Goal: Find specific page/section: Find specific page/section

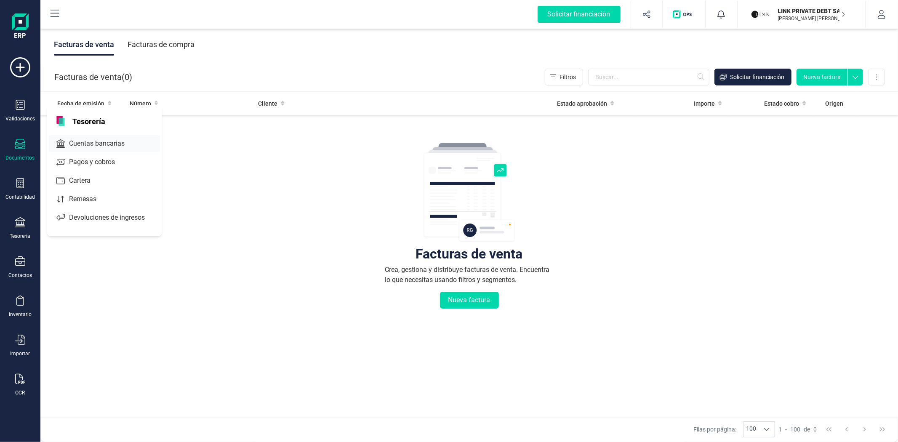
click at [82, 146] on span "Cuentas bancarias" at bounding box center [103, 144] width 74 height 10
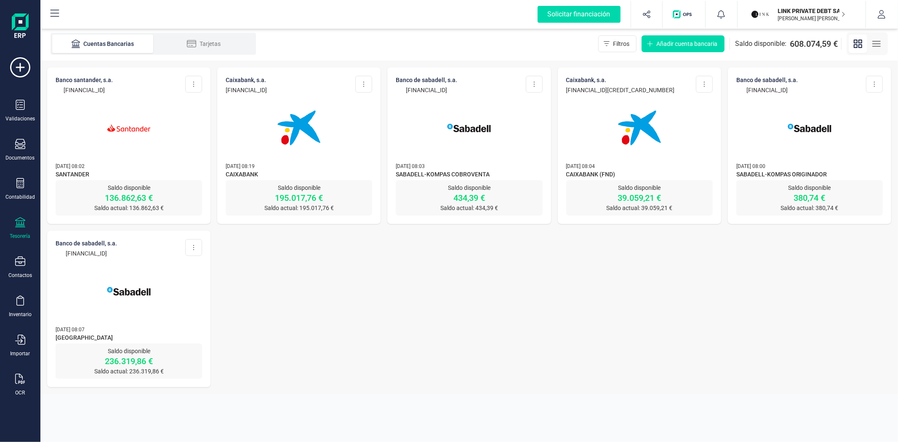
click at [89, 147] on div at bounding box center [129, 122] width 147 height 57
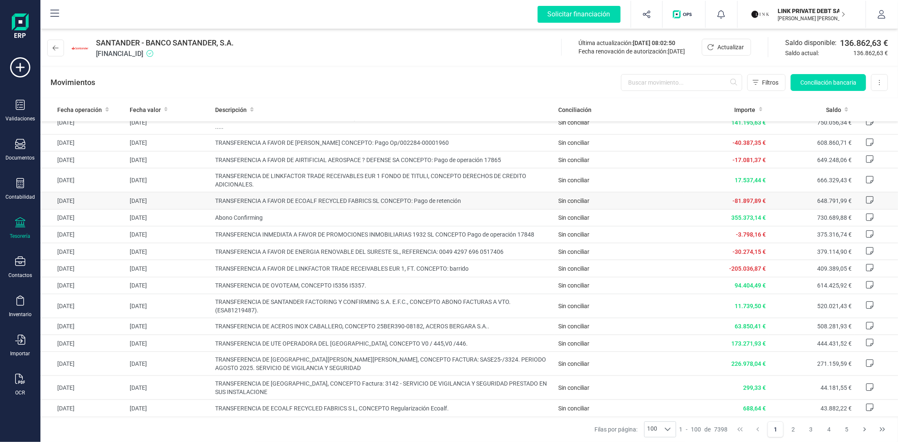
scroll to position [795, 0]
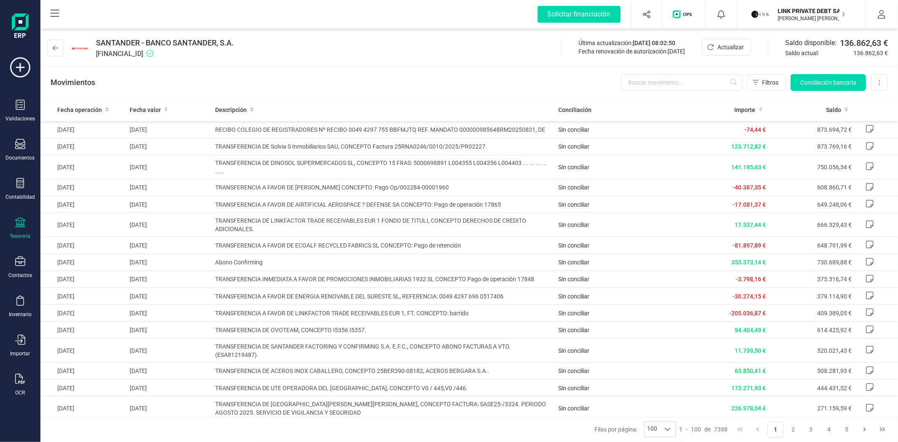
click at [800, 12] on p "LINK PRIVATE DEBT SA" at bounding box center [811, 11] width 67 height 8
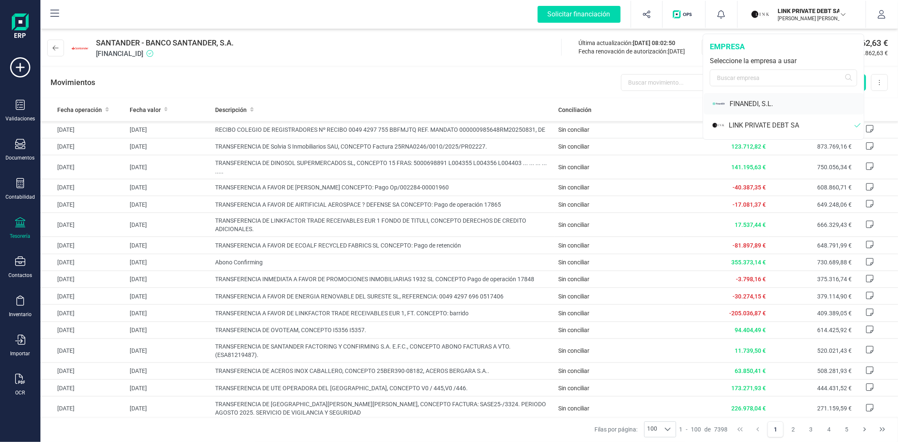
click at [756, 104] on div "FINANEDI, S.L." at bounding box center [797, 104] width 134 height 10
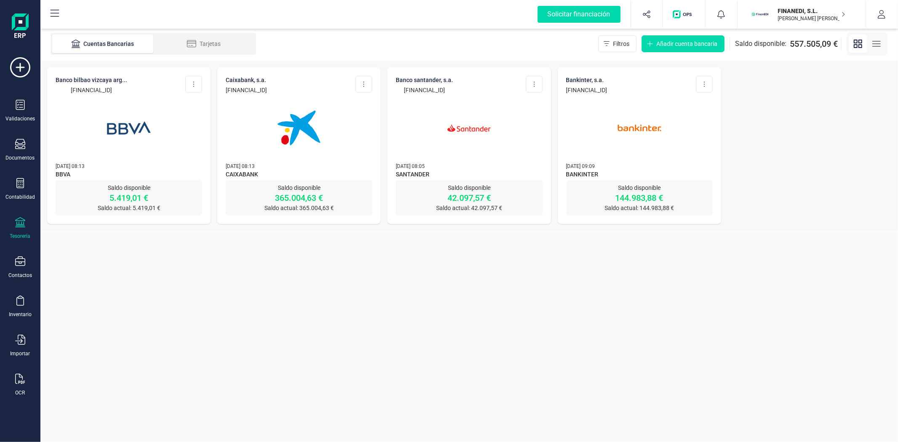
click at [477, 157] on img at bounding box center [469, 128] width 71 height 71
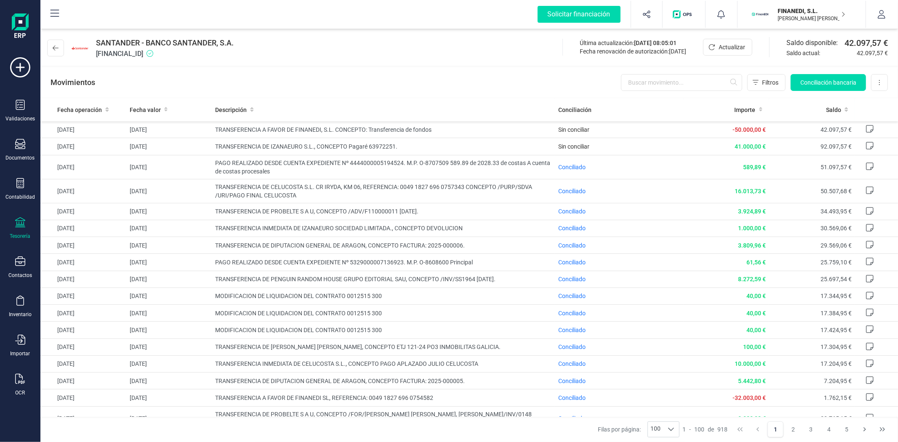
click at [411, 86] on div "Movimientos Filtros Conciliación bancaria Descargar Excel Eliminar cuenta" at bounding box center [469, 82] width 858 height 30
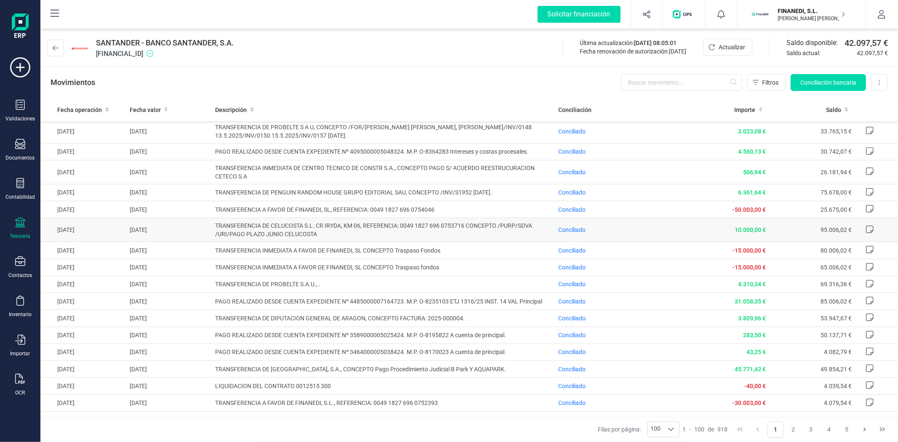
scroll to position [327, 0]
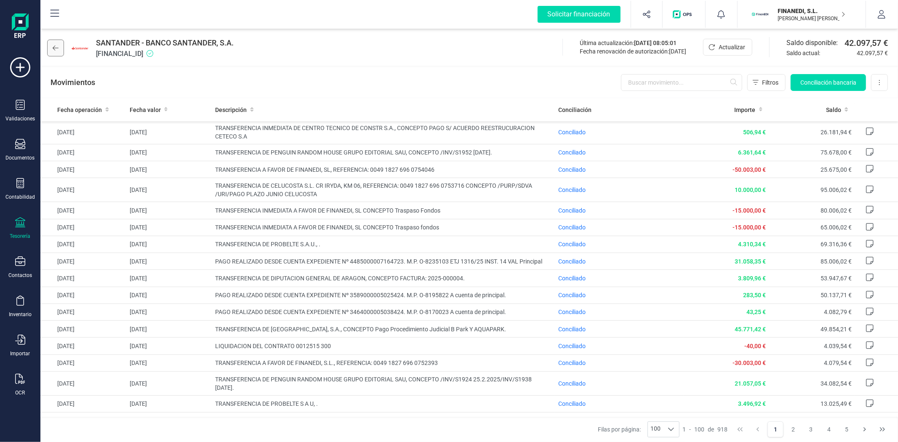
click at [53, 45] on icon at bounding box center [56, 48] width 6 height 7
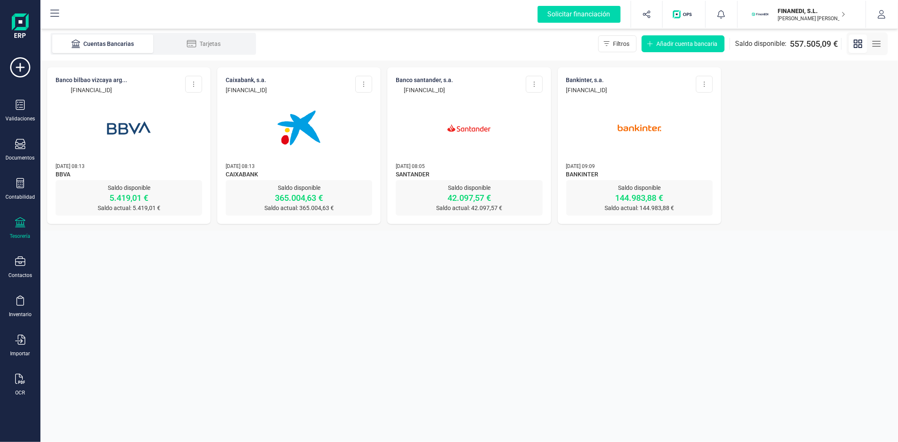
click at [288, 141] on img at bounding box center [299, 128] width 71 height 71
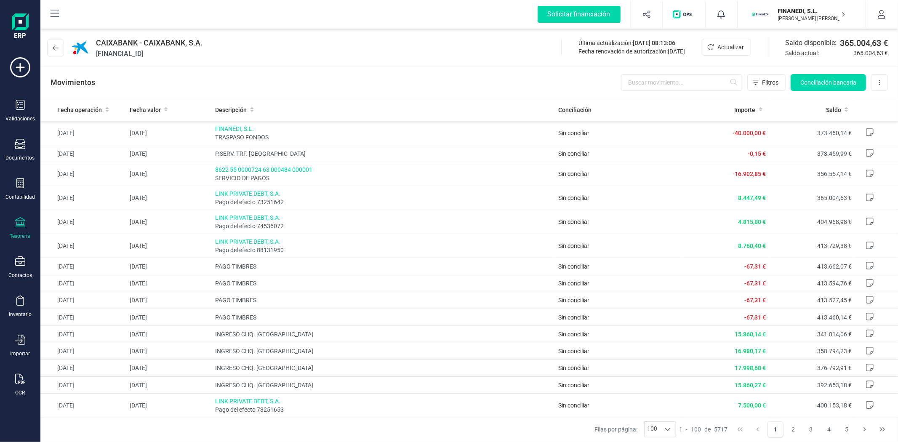
click at [350, 69] on div "Movimientos Filtros Conciliación bancaria Descargar Excel Eliminar cuenta" at bounding box center [469, 82] width 858 height 30
click at [400, 76] on div "Movimientos Filtros Conciliación bancaria Descargar Excel Eliminar cuenta" at bounding box center [469, 82] width 858 height 30
click at [345, 85] on div "Movimientos Filtros Conciliación bancaria Descargar Excel Eliminar cuenta" at bounding box center [469, 82] width 858 height 30
click at [310, 90] on div "Movimientos Filtros Conciliación bancaria Descargar Excel Eliminar cuenta" at bounding box center [469, 82] width 858 height 30
click at [323, 95] on div "Movimientos Filtros Conciliación bancaria Descargar Excel Eliminar cuenta" at bounding box center [469, 82] width 858 height 30
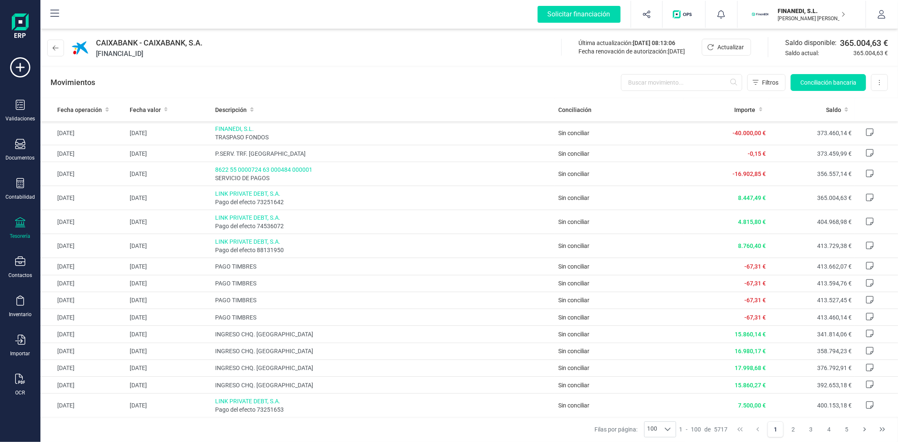
click at [475, 91] on div "Movimientos Filtros Conciliación bancaria Descargar Excel Eliminar cuenta" at bounding box center [469, 82] width 858 height 30
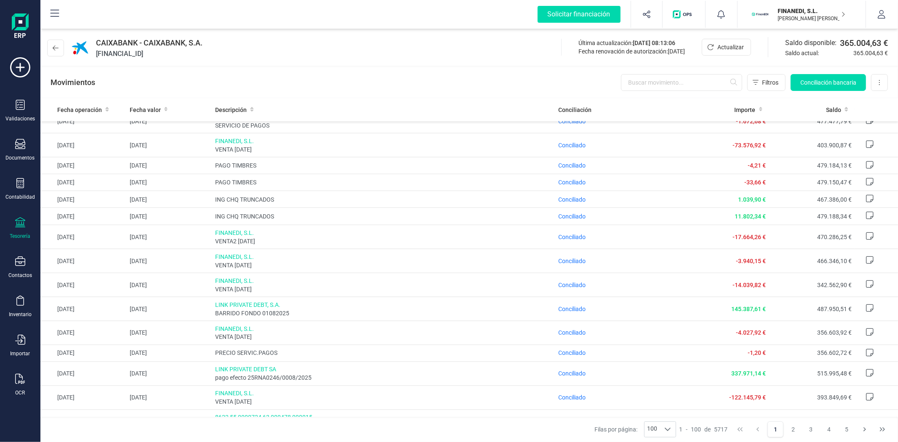
scroll to position [1929, 0]
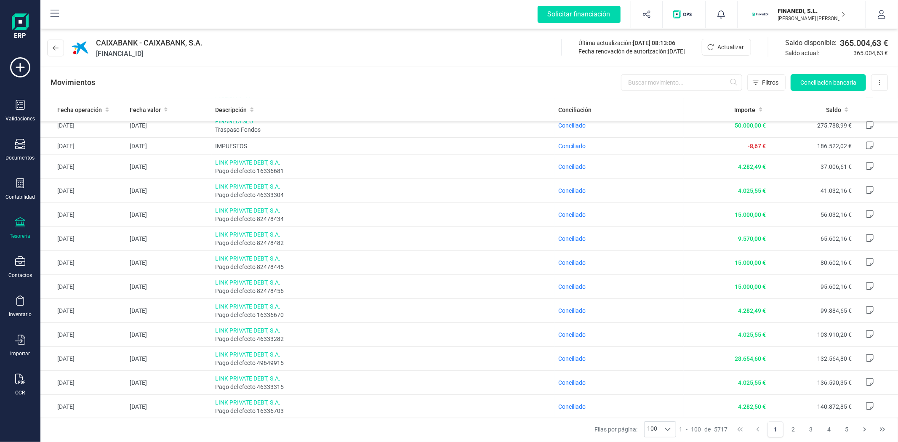
click at [310, 81] on div "Movimientos Filtros Conciliación bancaria Descargar Excel Eliminar cuenta" at bounding box center [469, 82] width 858 height 30
click at [317, 54] on div "CAIXABANK - CAIXABANK, S.A. [FINANCIAL_ID] Última actualización: [DATE] 08:13:0…" at bounding box center [469, 46] width 858 height 39
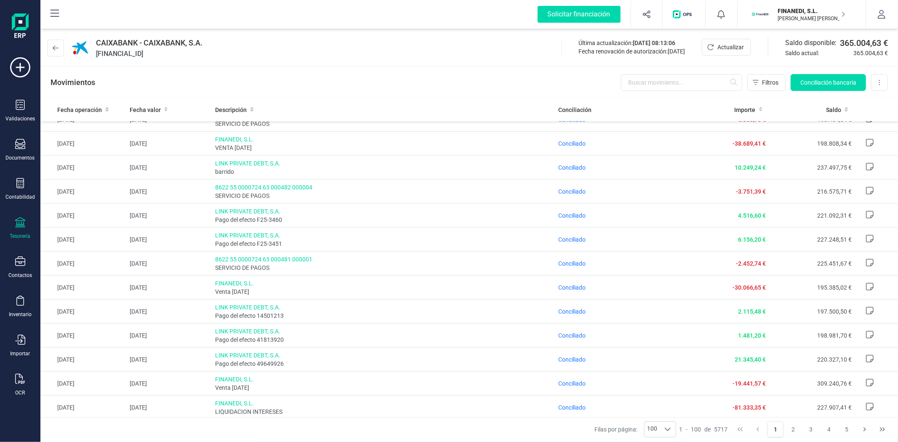
scroll to position [572, 0]
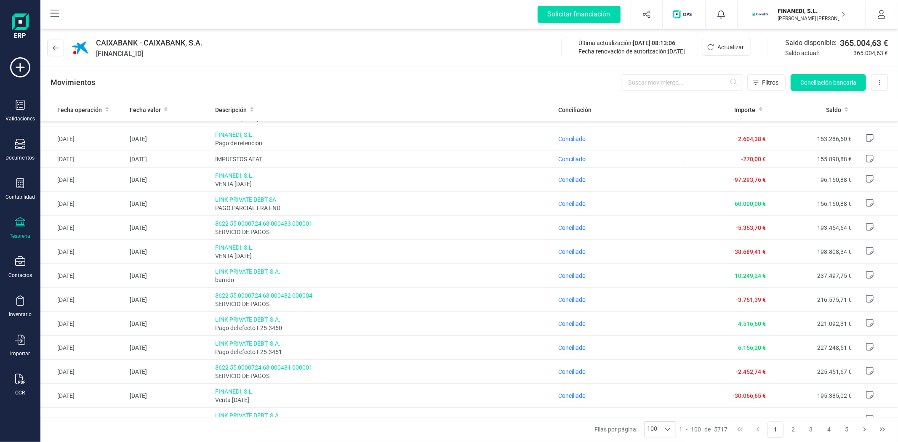
click at [291, 84] on div "Movimientos Filtros Conciliación bancaria Descargar Excel Eliminar cuenta" at bounding box center [469, 82] width 858 height 30
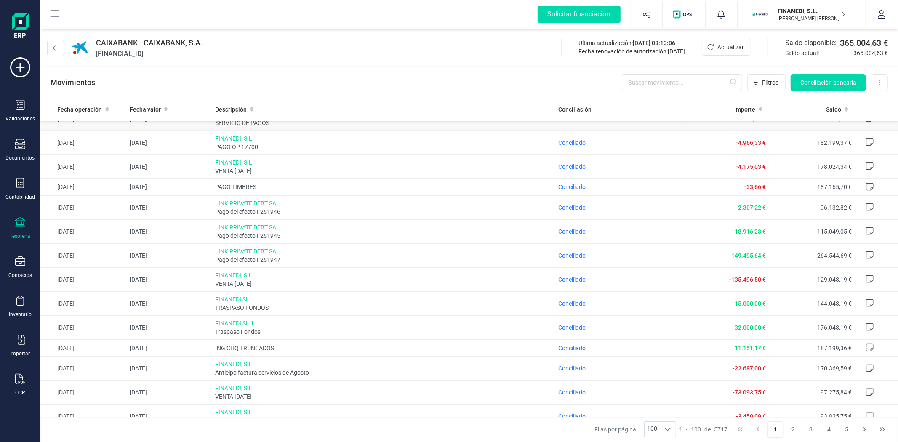
scroll to position [1415, 0]
click at [364, 80] on div "Movimientos Filtros Conciliación bancaria Descargar Excel Eliminar cuenta" at bounding box center [469, 82] width 858 height 30
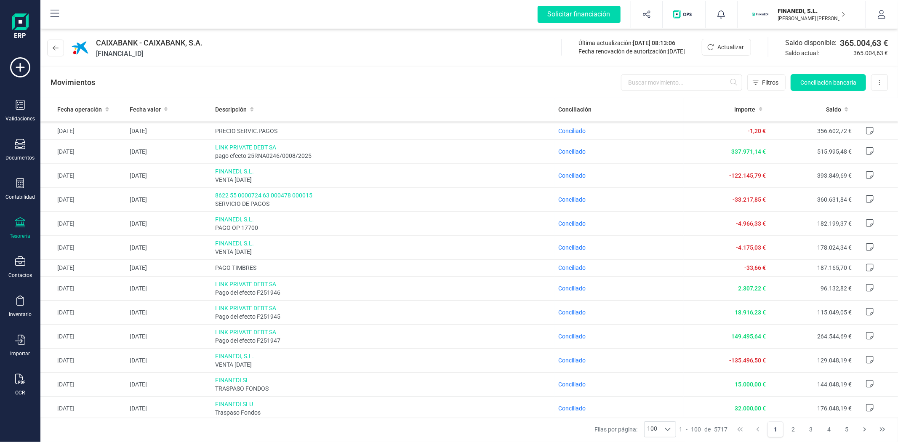
scroll to position [1321, 0]
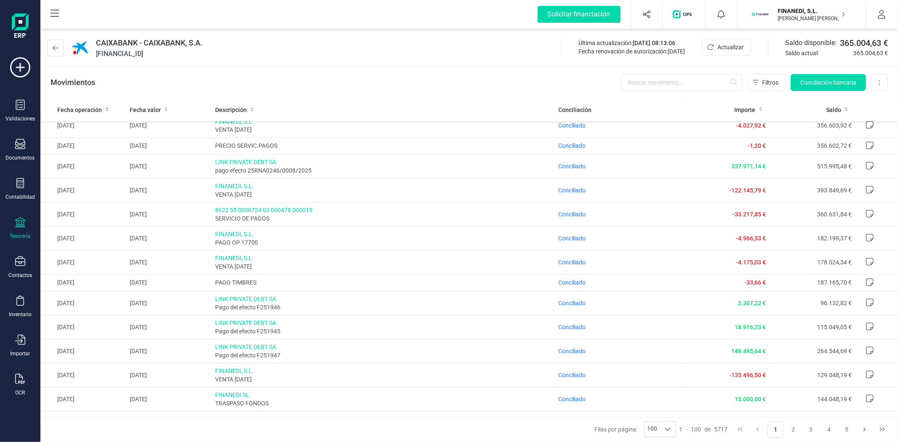
click at [354, 70] on div "Movimientos Filtros Conciliación bancaria Descargar Excel Eliminar cuenta" at bounding box center [469, 82] width 858 height 30
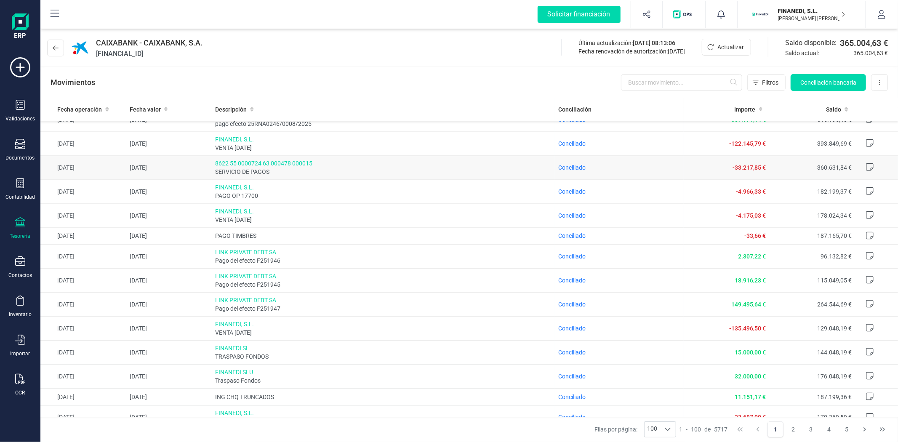
scroll to position [1415, 0]
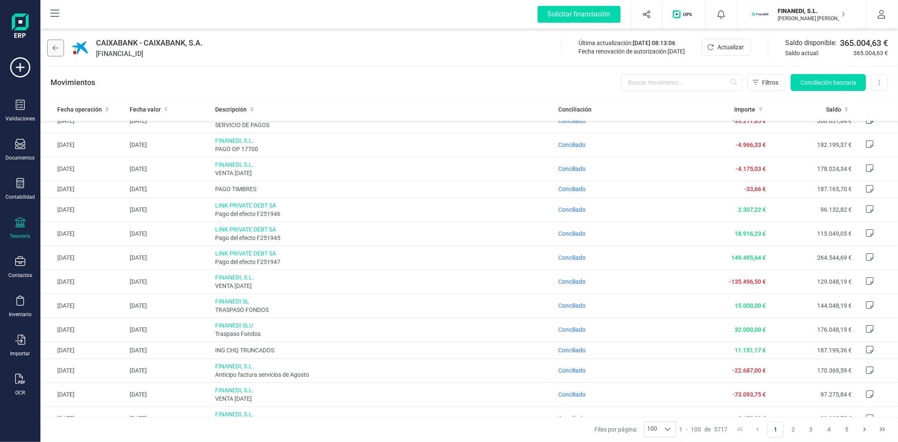
click at [58, 44] on button at bounding box center [55, 48] width 17 height 17
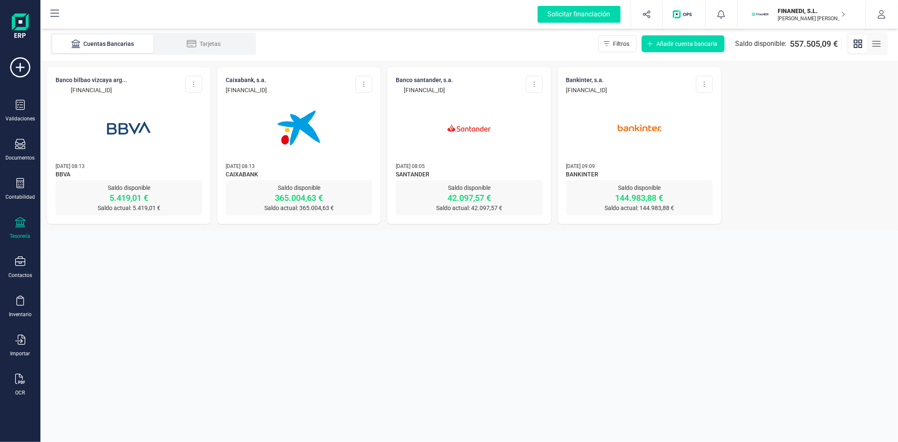
click at [288, 144] on img at bounding box center [299, 128] width 71 height 71
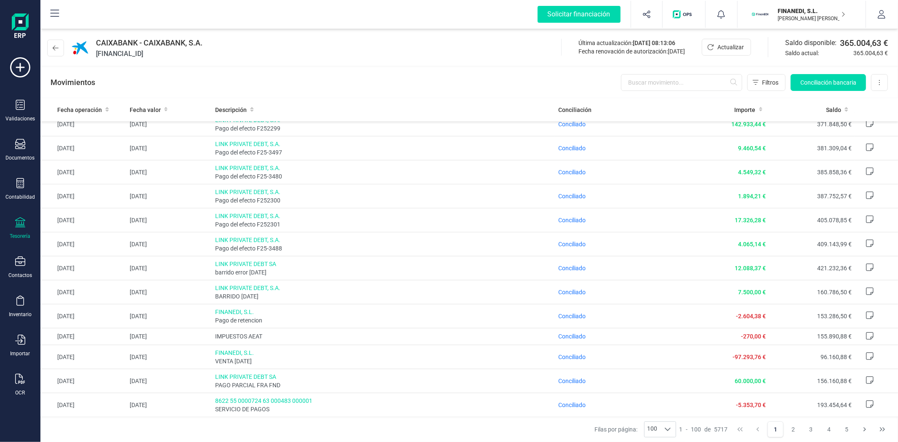
scroll to position [374, 0]
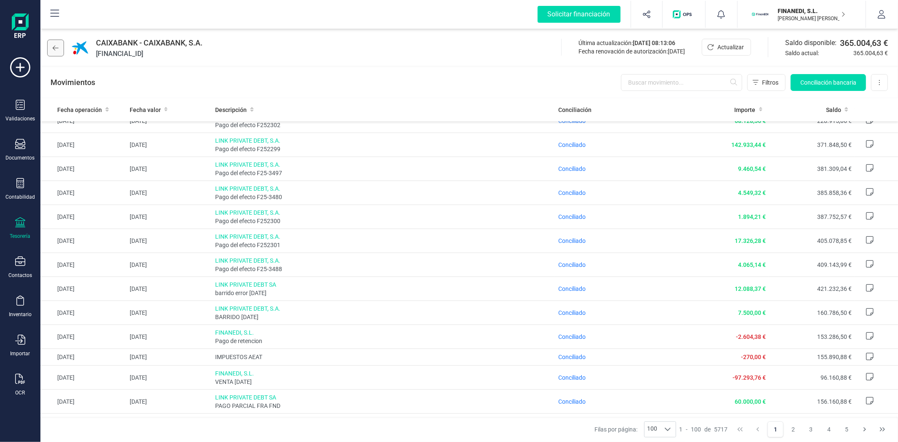
click at [51, 51] on button at bounding box center [55, 48] width 17 height 17
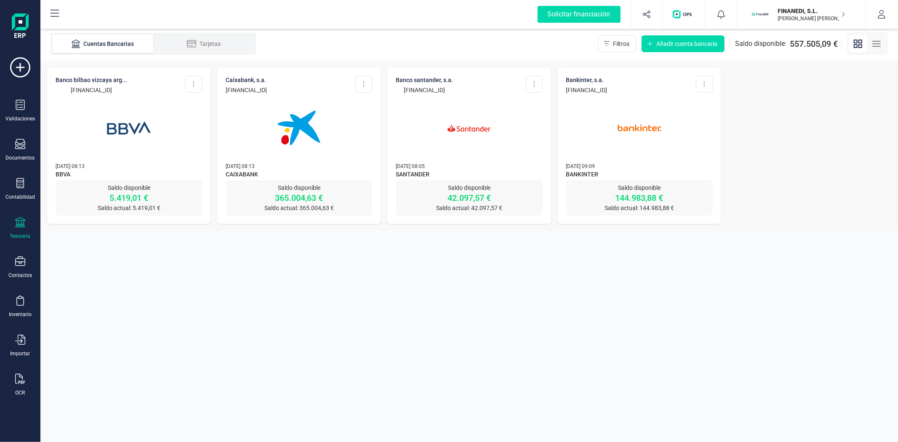
click at [456, 144] on img at bounding box center [469, 128] width 71 height 71
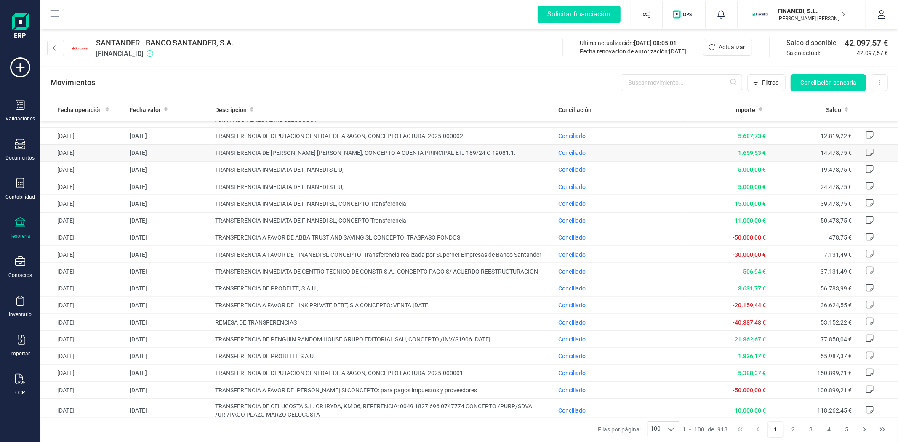
scroll to position [936, 0]
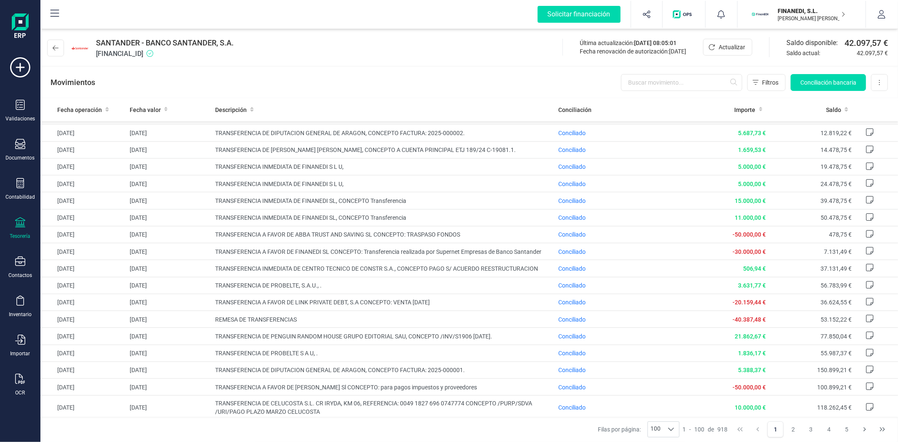
click at [479, 432] on div "[PERSON_NAME] por página: 100 100 100 1 - 100 de 918 1 2 3 4 5" at bounding box center [469, 429] width 858 height 25
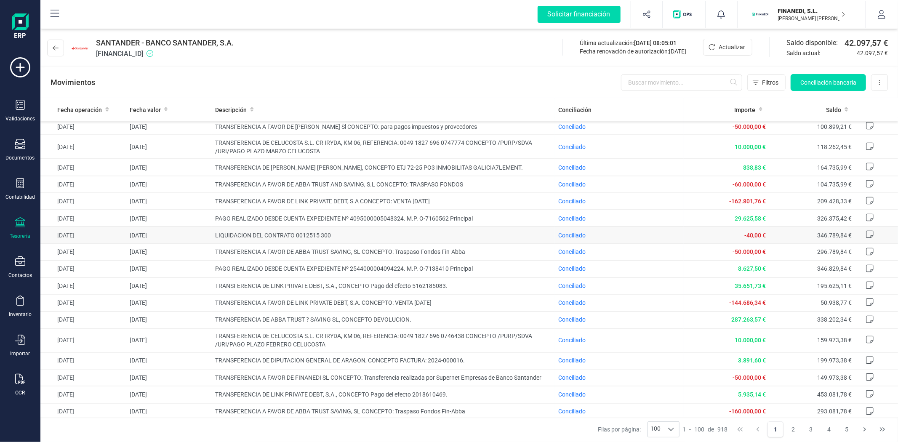
scroll to position [1170, 0]
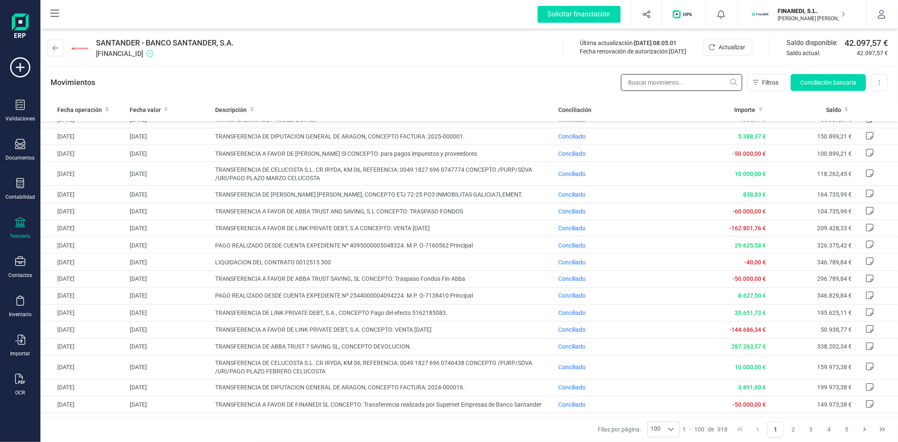
click at [657, 87] on input "text" at bounding box center [681, 82] width 121 height 17
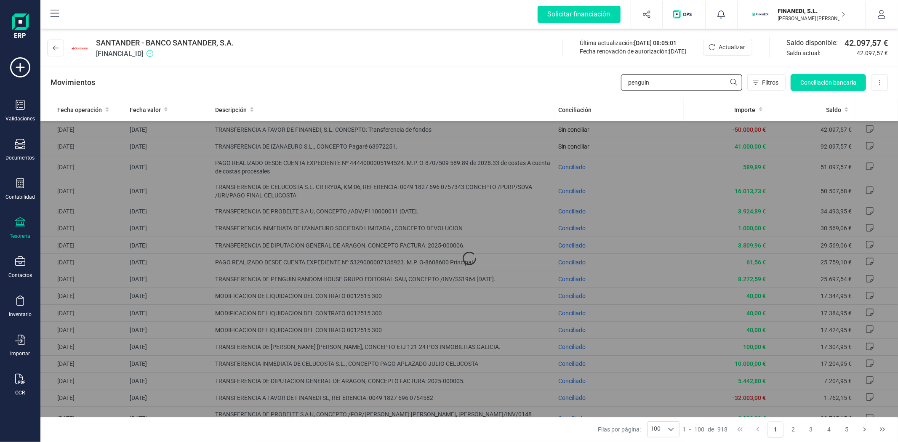
type input "penguin"
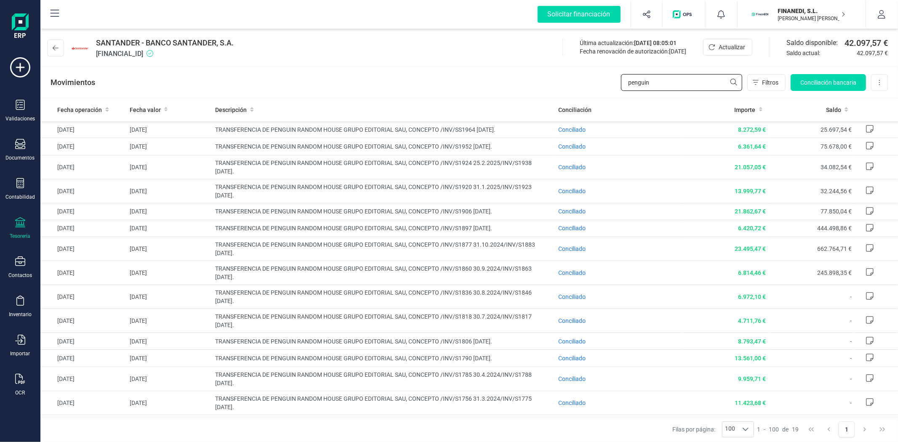
click at [663, 83] on input "penguin" at bounding box center [681, 82] width 121 height 17
drag, startPoint x: 682, startPoint y: 88, endPoint x: 596, endPoint y: 88, distance: 85.9
click at [596, 88] on div "Movimientos penguin Filtros Conciliación bancaria Descargar Excel Eliminar cuen…" at bounding box center [469, 82] width 858 height 30
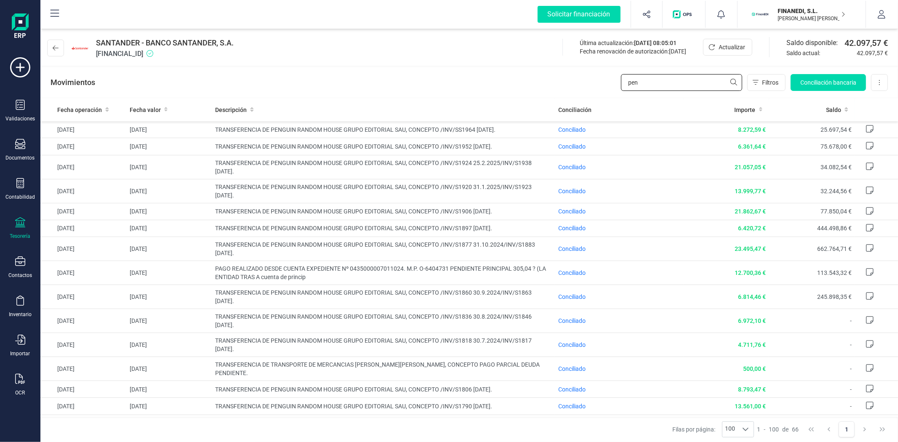
click at [663, 78] on input "pen" at bounding box center [681, 82] width 121 height 17
type input "penguin"
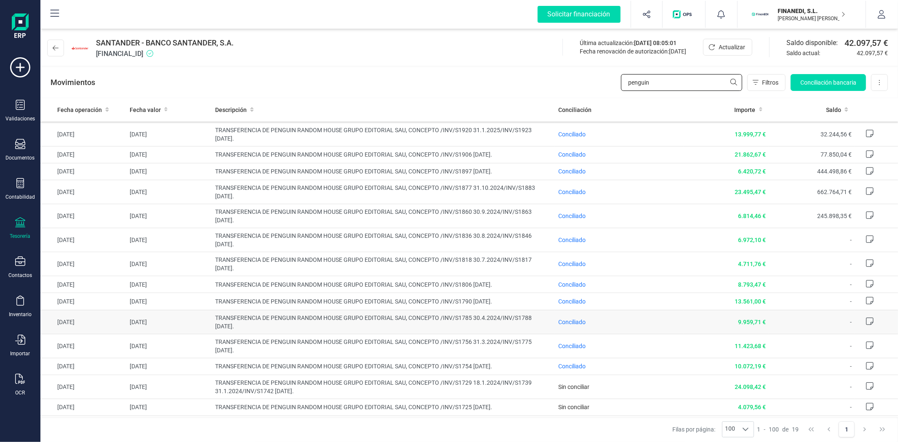
scroll to position [98, 0]
